Goal: Communication & Community: Answer question/provide support

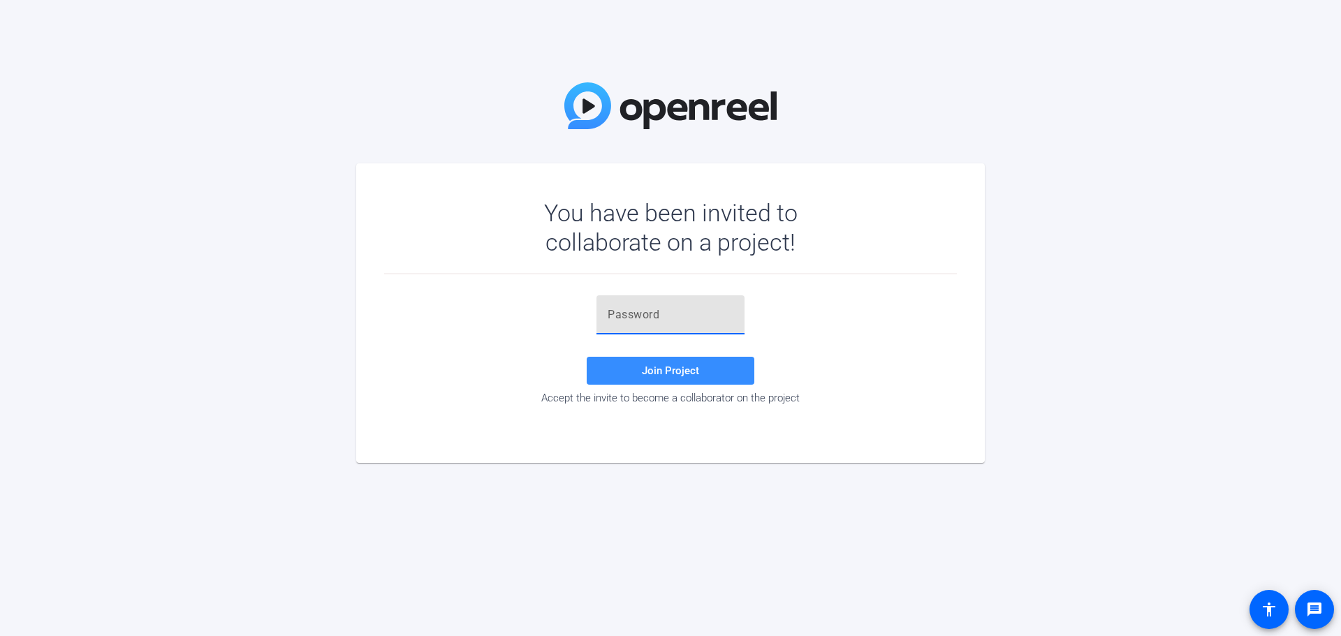
click at [619, 316] on input "text" at bounding box center [671, 315] width 126 height 17
paste input "=S7c20"
type input "=S7c20"
click at [485, 327] on div "=S7c20 Join Project Accept the invite to become a collaborator on the project" at bounding box center [670, 350] width 573 height 109
click at [634, 374] on span at bounding box center [671, 371] width 168 height 34
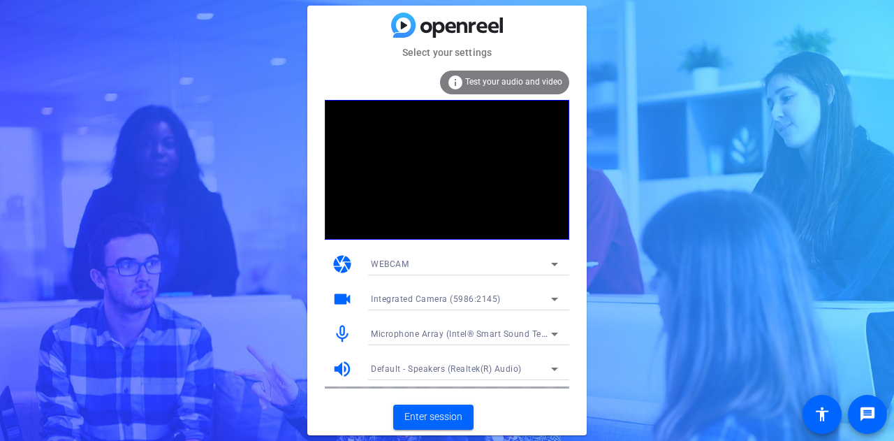
click at [553, 258] on icon at bounding box center [554, 264] width 17 height 17
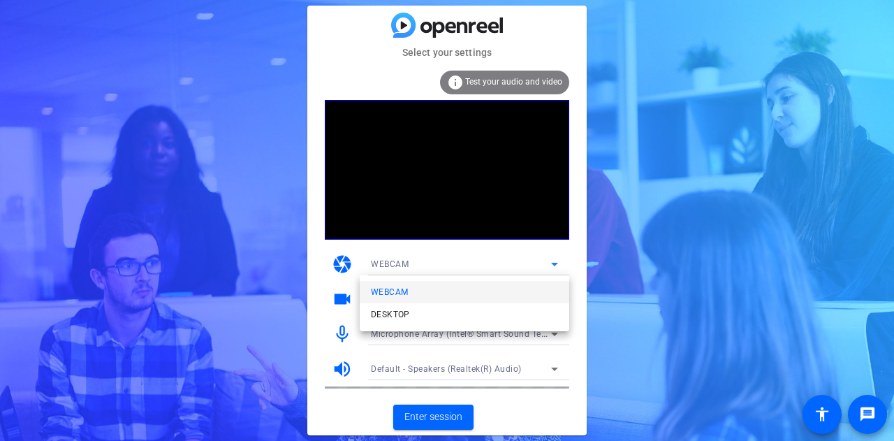
click at [553, 258] on div at bounding box center [447, 220] width 894 height 441
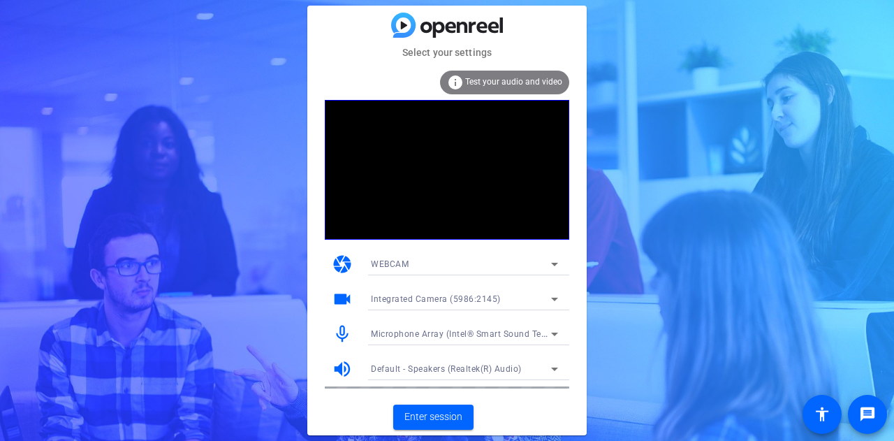
click at [640, 203] on div "Select your settings info Test your audio and video camera WEBCAM videocam Inte…" at bounding box center [447, 220] width 894 height 441
click at [518, 89] on div "info Test your audio and video" at bounding box center [504, 83] width 129 height 24
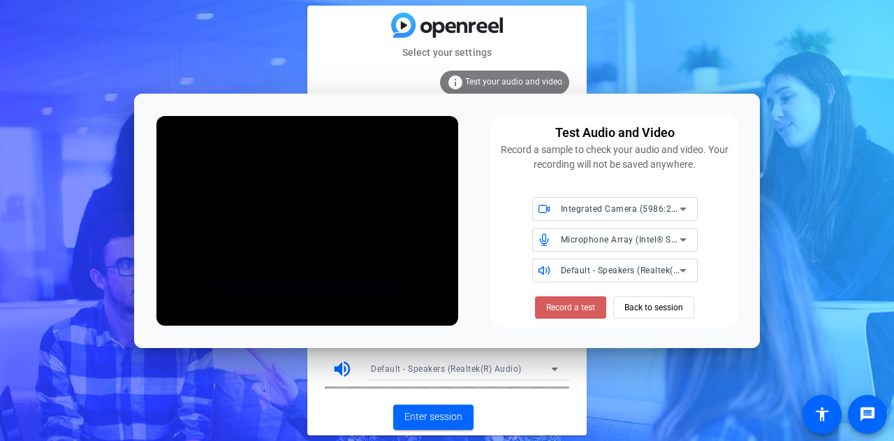
click at [583, 302] on span "Record a test" at bounding box center [570, 307] width 49 height 13
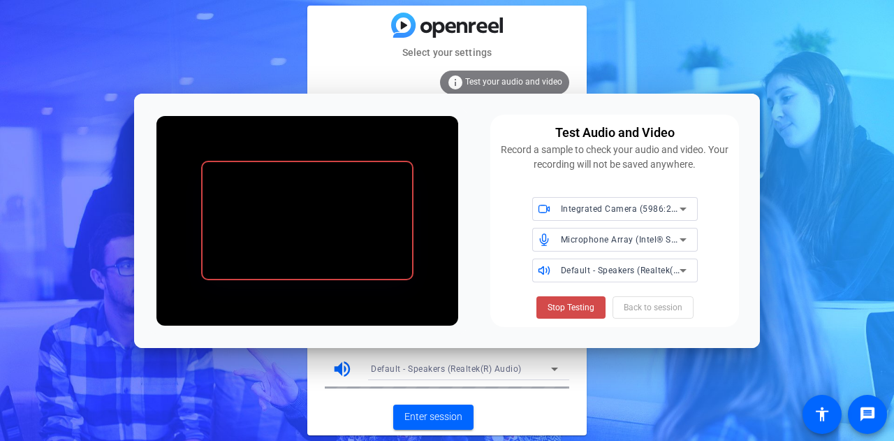
click at [582, 314] on span at bounding box center [571, 308] width 69 height 34
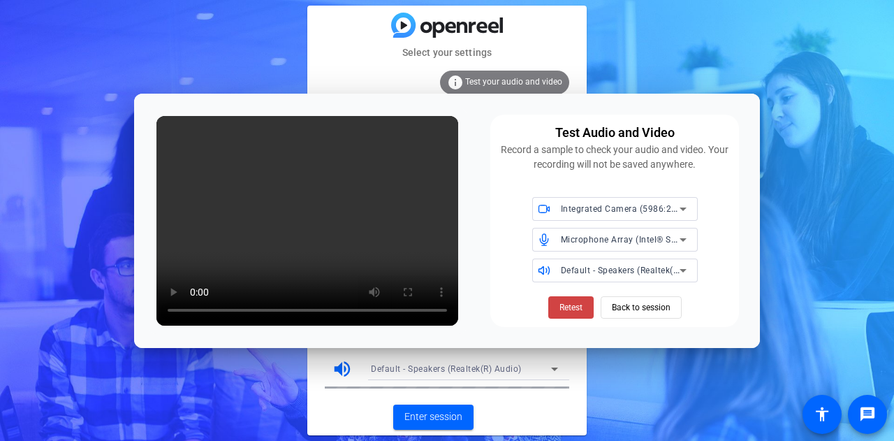
click at [576, 326] on div "Test Audio and Video Record a sample to check your audio and video. Your record…" at bounding box center [614, 221] width 249 height 212
click at [665, 304] on span "Back to session" at bounding box center [641, 307] width 59 height 27
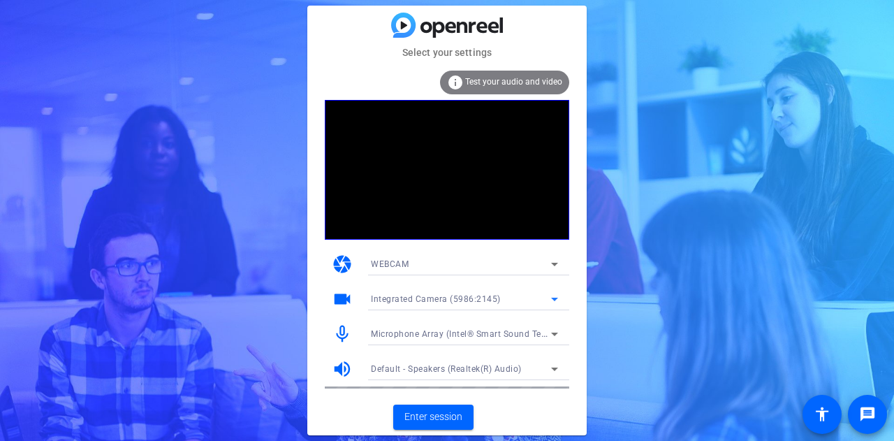
click at [455, 301] on span "Integrated Camera (5986:2145)" at bounding box center [436, 299] width 130 height 10
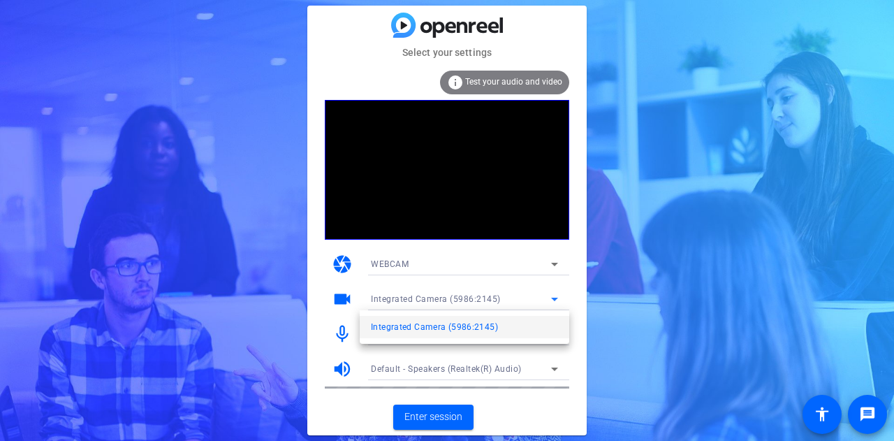
click at [454, 300] on div at bounding box center [447, 220] width 894 height 441
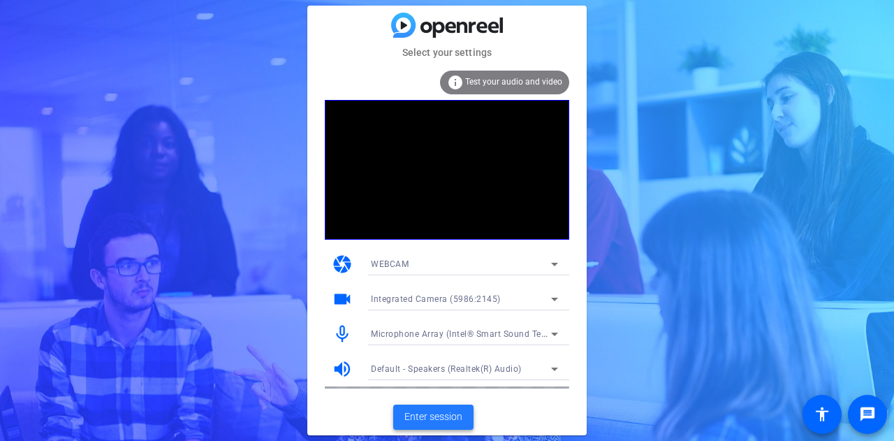
click at [430, 418] on span "Enter session" at bounding box center [433, 416] width 58 height 15
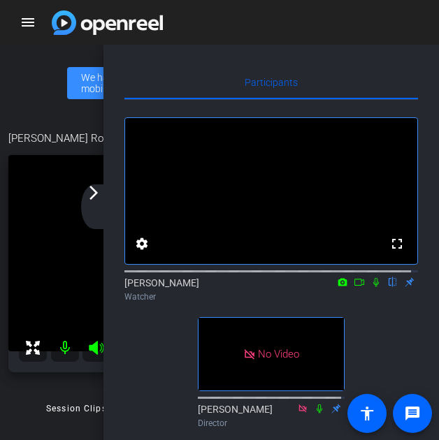
click at [370, 287] on icon at bounding box center [375, 282] width 11 height 10
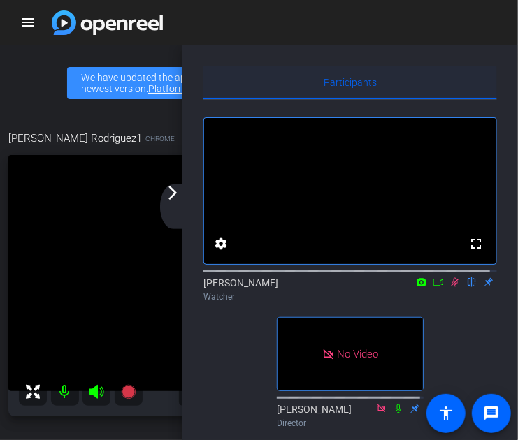
click at [333, 82] on span "Participants" at bounding box center [349, 83] width 53 height 10
drag, startPoint x: 299, startPoint y: 54, endPoint x: 340, endPoint y: 80, distance: 47.7
click at [340, 80] on div "Participants fullscreen settings [PERSON_NAME] flip Watcher No Video [PERSON_NA…" at bounding box center [349, 265] width 335 height 440
click at [463, 288] on mat-icon "flip" at bounding box center [471, 281] width 17 height 13
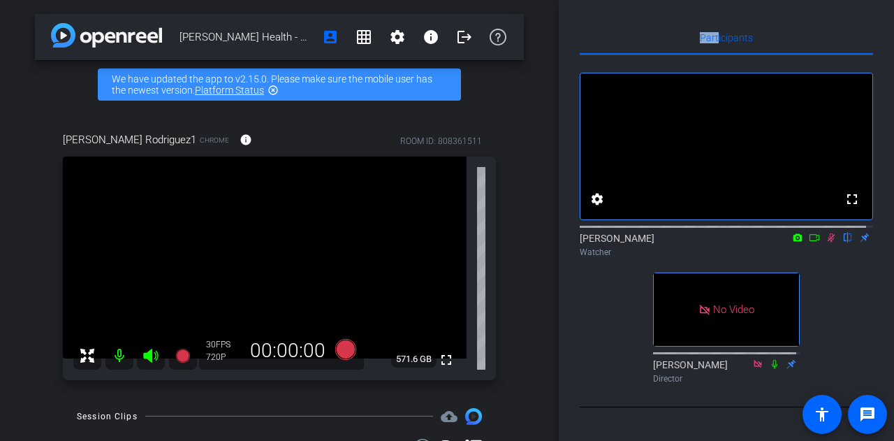
click at [828, 242] on icon at bounding box center [832, 237] width 8 height 9
click at [841, 243] on mat-icon "flip" at bounding box center [848, 237] width 17 height 13
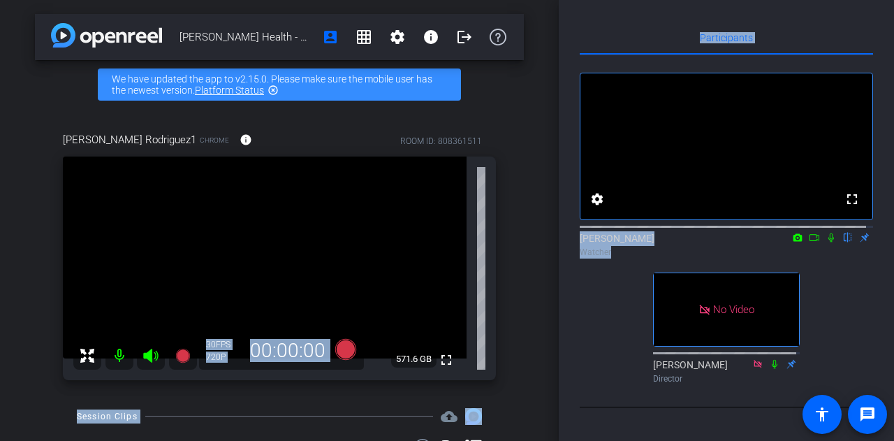
drag, startPoint x: 560, startPoint y: 365, endPoint x: 549, endPoint y: 367, distance: 11.4
click at [549, 367] on div "[PERSON_NAME] Health - Gartner Client Interview account_box grid_on settings in…" at bounding box center [447, 220] width 894 height 441
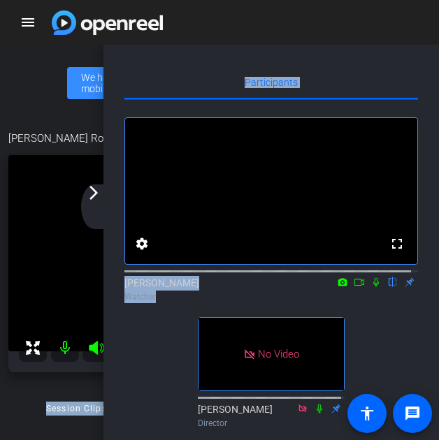
click at [27, 388] on div "[PERSON_NAME] Health - Gartner Client Interview account_box grid_on settings in…" at bounding box center [219, 265] width 439 height 440
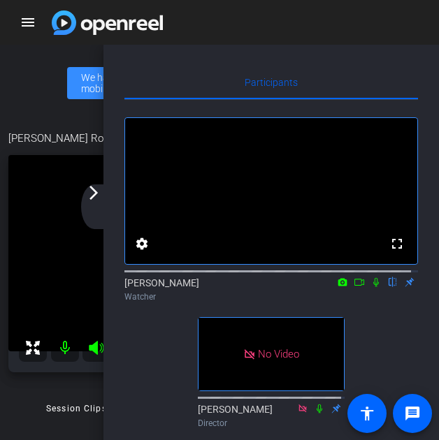
click at [92, 194] on mat-icon "arrow_forward_ios" at bounding box center [93, 192] width 17 height 17
click at [100, 194] on mat-icon "arrow_forward_ios" at bounding box center [93, 192] width 17 height 17
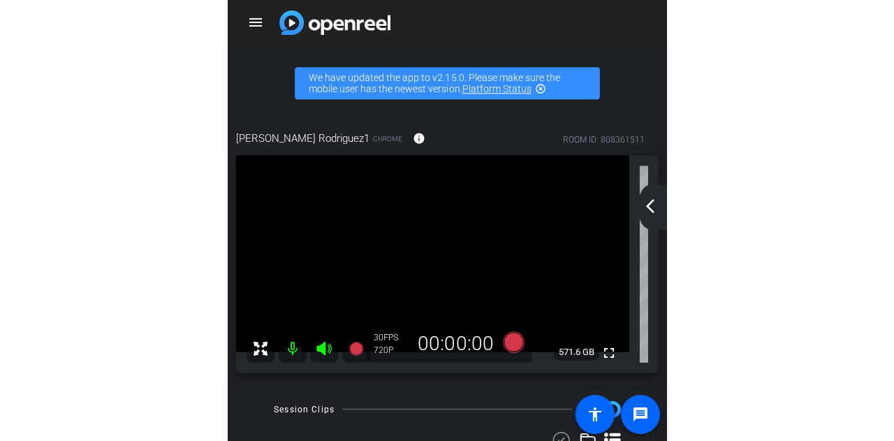
scroll to position [13, 0]
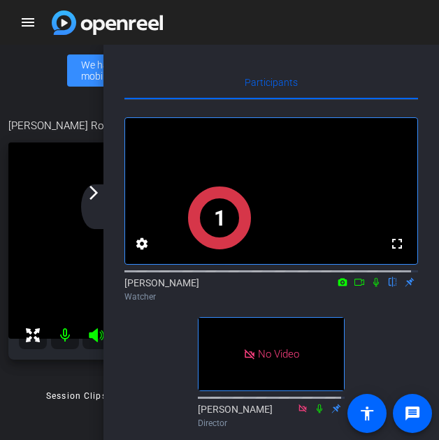
click at [98, 202] on div "arrow_back_ios_new arrow_forward_ios" at bounding box center [95, 206] width 29 height 45
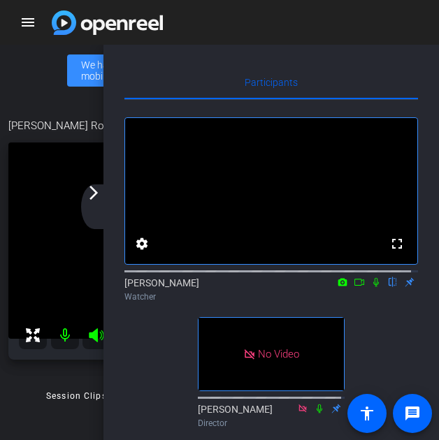
click at [85, 201] on div "arrow_back_ios_new arrow_forward_ios" at bounding box center [95, 206] width 29 height 45
click at [92, 204] on div "arrow_back_ios_new arrow_forward_ios" at bounding box center [95, 206] width 29 height 45
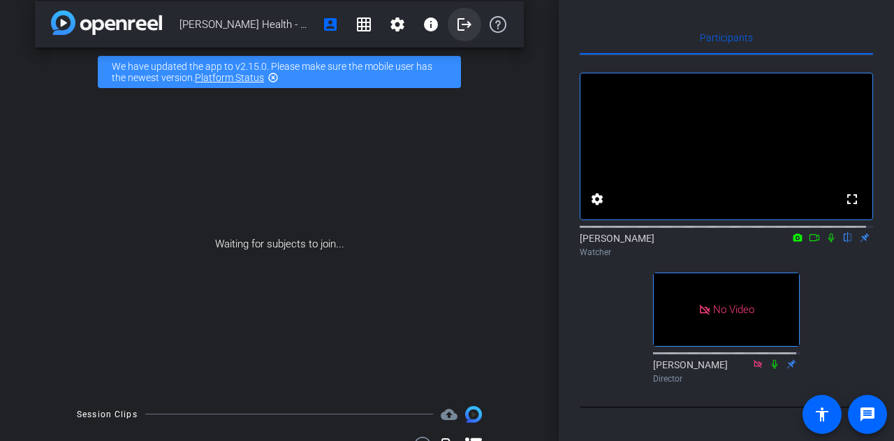
click at [460, 24] on mat-icon "logout" at bounding box center [464, 24] width 17 height 17
